Goal: Use online tool/utility: Utilize a website feature to perform a specific function

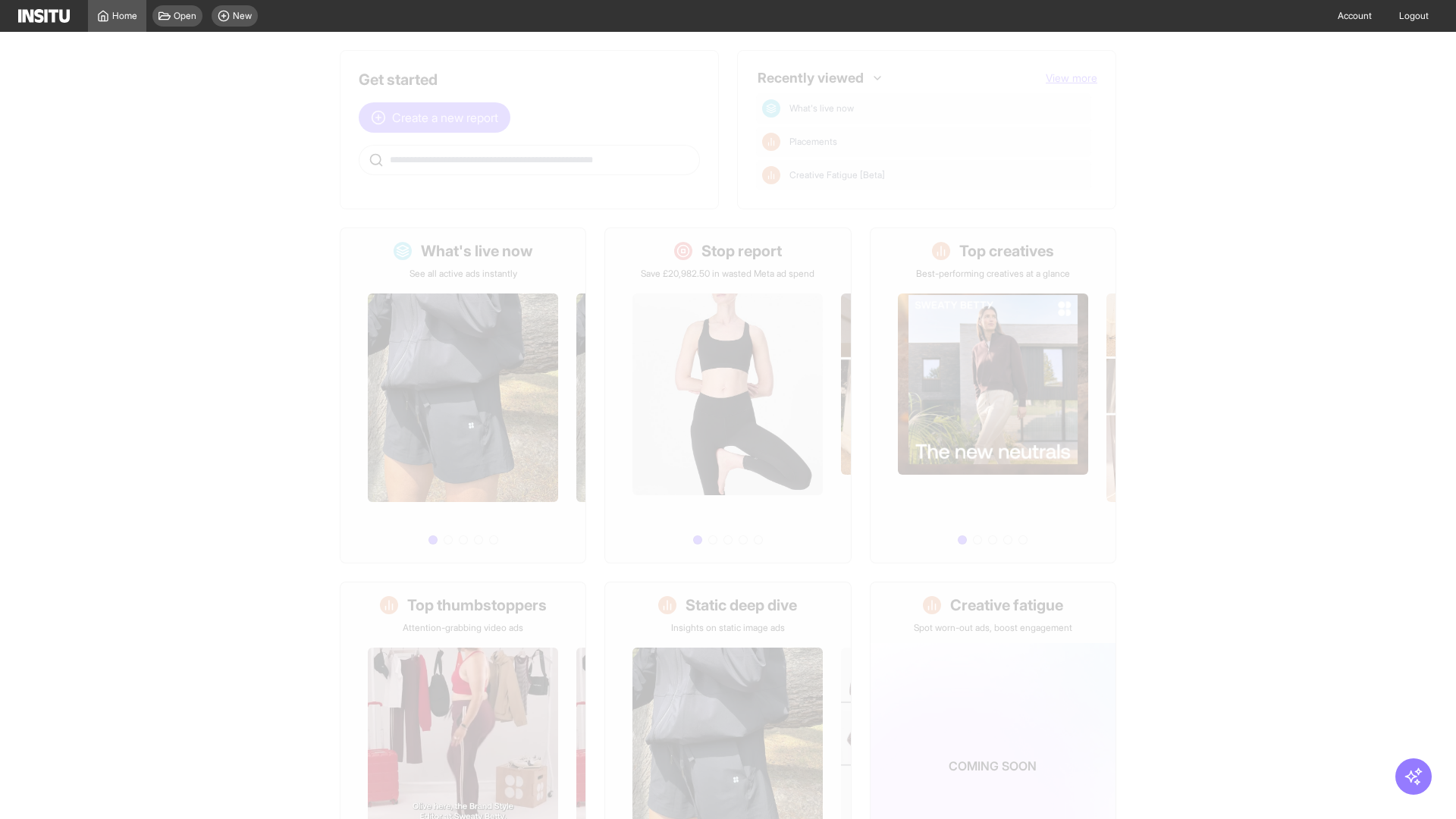
click at [439, 118] on span "Create a new report" at bounding box center [445, 117] width 106 height 18
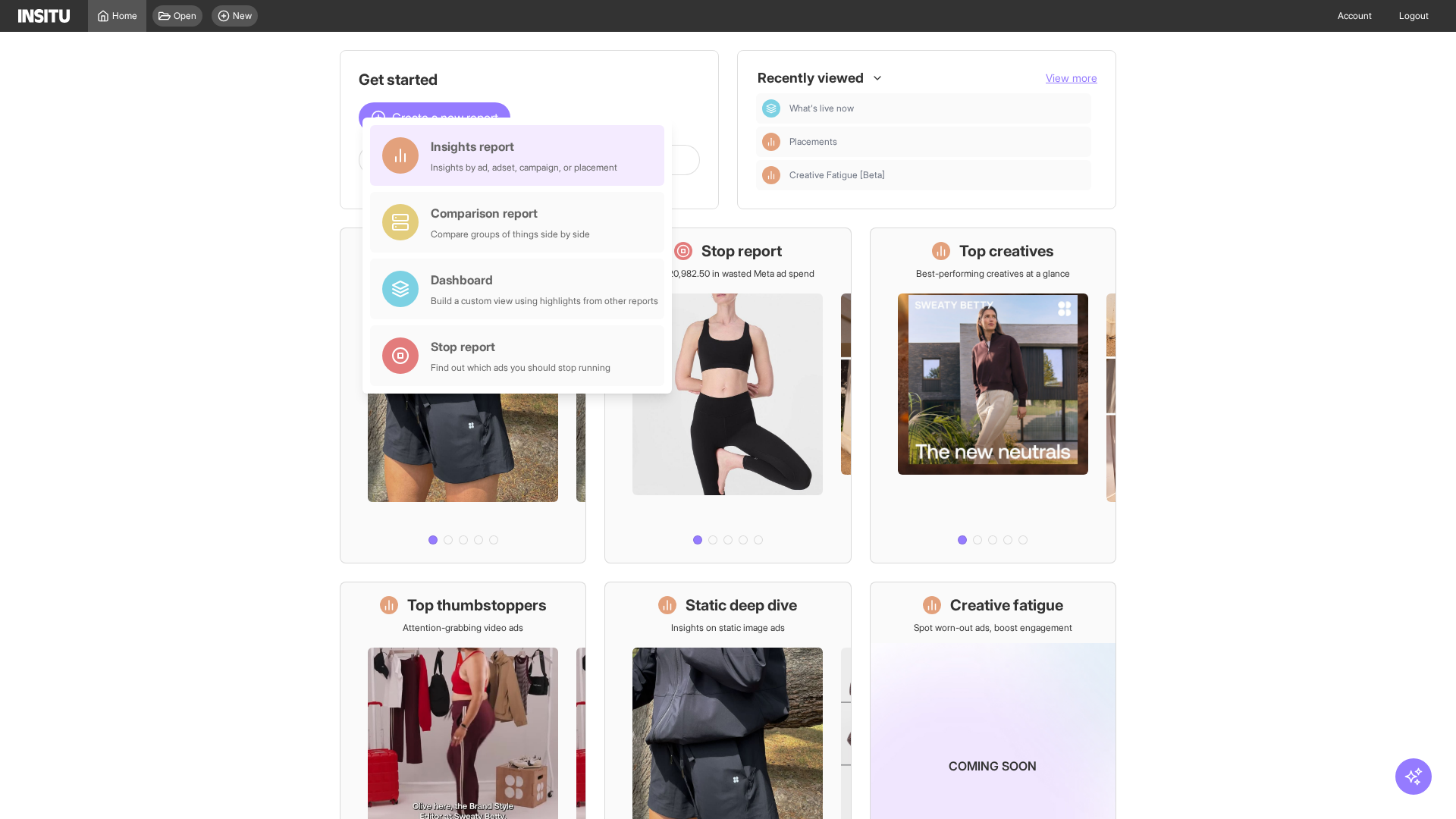
click at [521, 155] on div "Insights report Insights by ad, adset, campaign, or placement" at bounding box center [524, 155] width 187 height 36
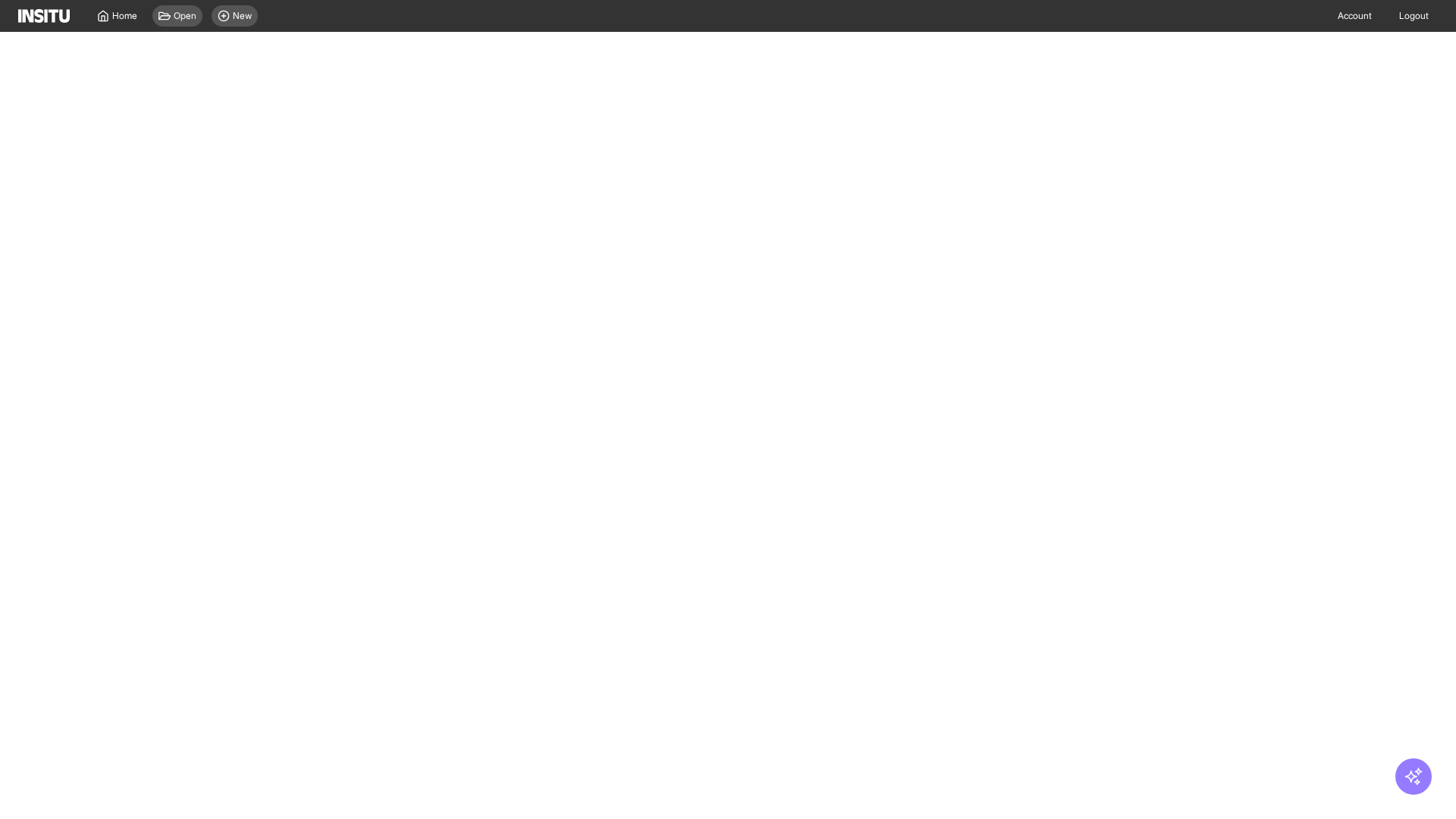
select select "**"
